Goal: Task Accomplishment & Management: Manage account settings

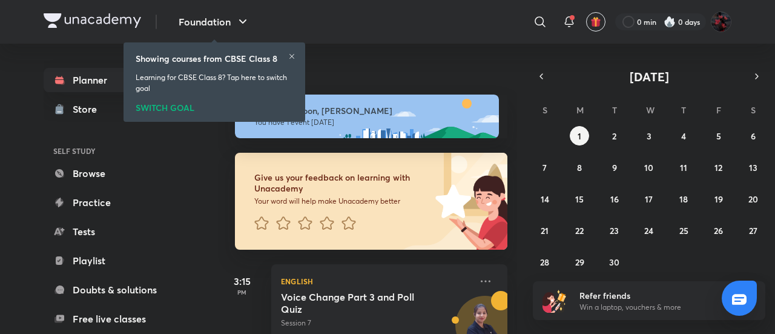
click at [293, 58] on icon at bounding box center [291, 56] width 7 height 7
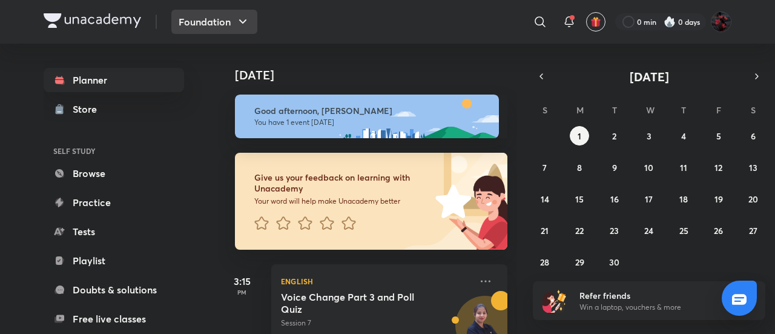
click at [240, 25] on icon "button" at bounding box center [242, 22] width 15 height 15
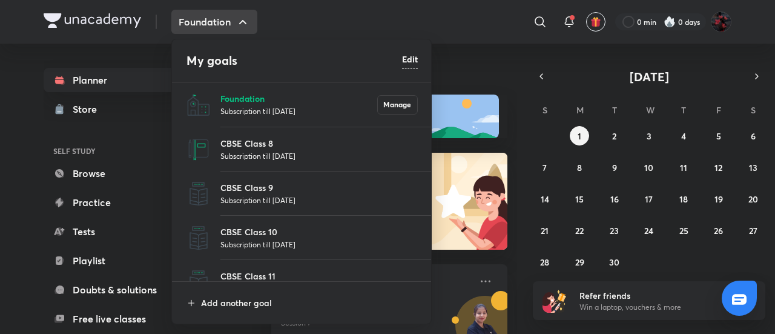
click at [246, 97] on p "Foundation" at bounding box center [298, 98] width 157 height 13
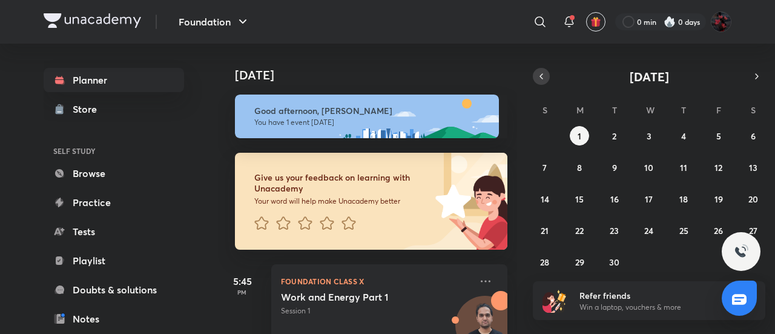
click at [543, 77] on icon "button" at bounding box center [541, 76] width 10 height 11
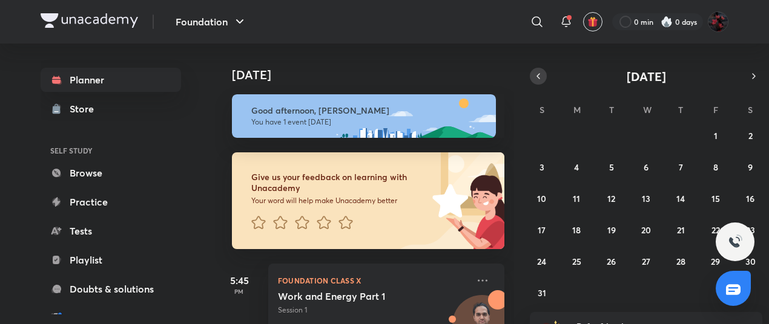
click at [538, 74] on icon "button" at bounding box center [538, 76] width 10 height 11
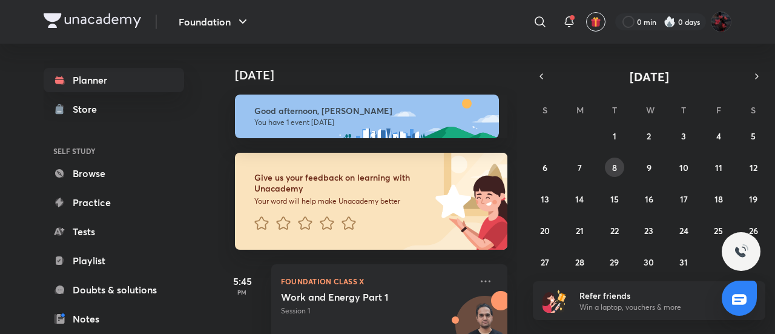
click at [613, 164] on abbr "8" at bounding box center [614, 168] width 5 height 12
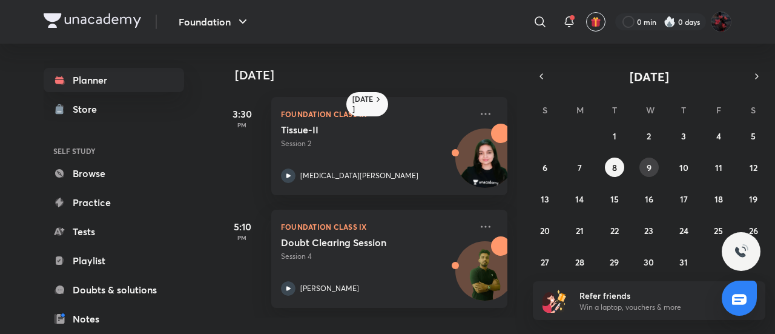
click at [651, 168] on abbr "9" at bounding box center [648, 168] width 5 height 12
